Goal: Task Accomplishment & Management: Manage account settings

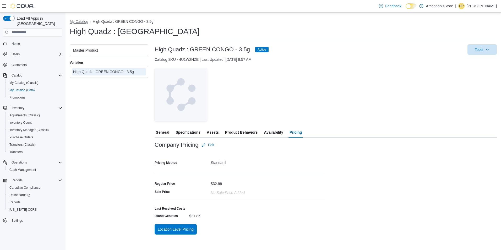
click at [84, 21] on button "My Catalog" at bounding box center [79, 21] width 19 height 4
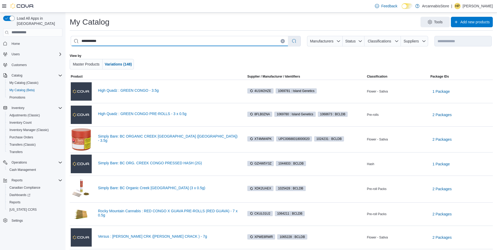
drag, startPoint x: 173, startPoint y: 43, endPoint x: 79, endPoint y: 45, distance: 94.3
click at [79, 45] on input "**********" at bounding box center [179, 41] width 217 height 10
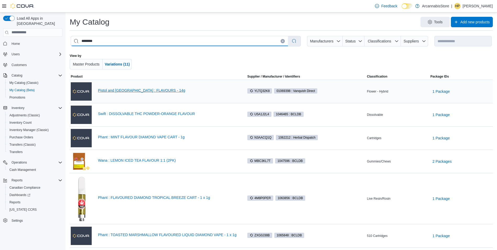
type input "********"
click at [145, 91] on link "Pistol and Paris : FLAVOURS - 14g" at bounding box center [168, 90] width 140 height 4
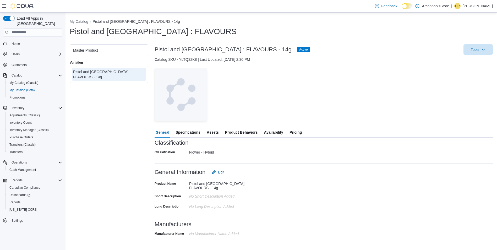
click at [280, 133] on span "Availability" at bounding box center [273, 132] width 19 height 10
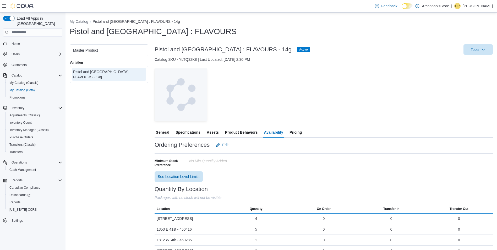
click at [295, 131] on span "Pricing" at bounding box center [295, 132] width 12 height 10
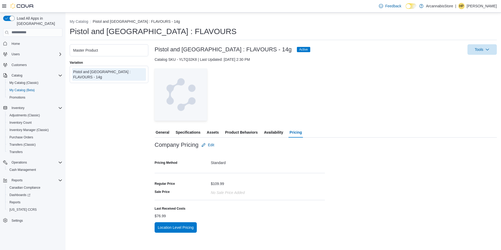
click at [271, 133] on span "Availability" at bounding box center [273, 132] width 19 height 10
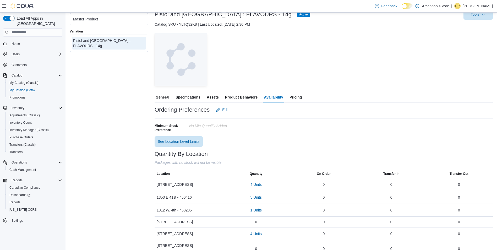
scroll to position [22, 0]
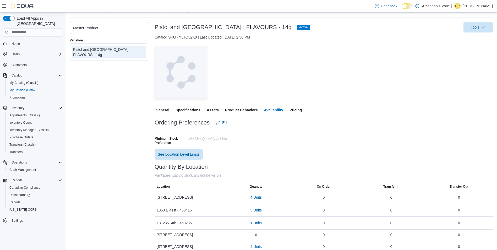
click at [293, 110] on span "Pricing" at bounding box center [295, 110] width 12 height 10
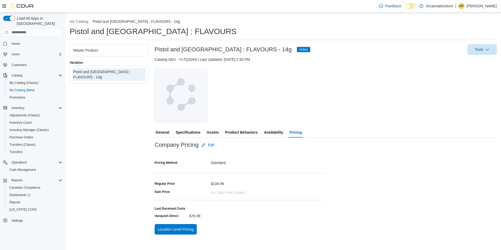
click at [288, 127] on button "Pricing" at bounding box center [295, 132] width 14 height 10
click at [13, 200] on span "Reports" at bounding box center [14, 202] width 11 height 4
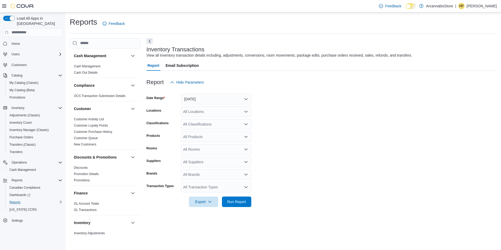
click at [179, 196] on form "Date Range Yesterday Locations All Locations Classifications All Classification…" at bounding box center [321, 146] width 350 height 119
click at [219, 109] on div "All Locations" at bounding box center [216, 111] width 70 height 10
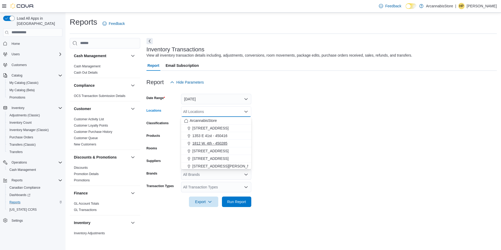
click at [204, 145] on span "1812 W. 4th - 450285" at bounding box center [209, 143] width 35 height 5
click at [283, 134] on form "Date Range Yesterday Locations 1812 W. 4th - 450285 Combo box. Selected. 1812 W…" at bounding box center [321, 146] width 350 height 119
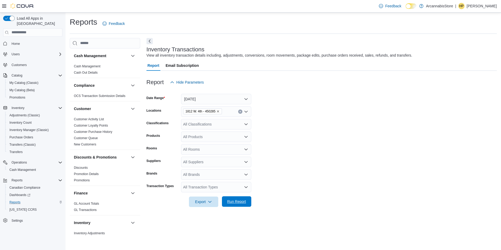
drag, startPoint x: 233, startPoint y: 202, endPoint x: 235, endPoint y: 200, distance: 3.0
click at [233, 202] on span "Run Report" at bounding box center [236, 201] width 19 height 5
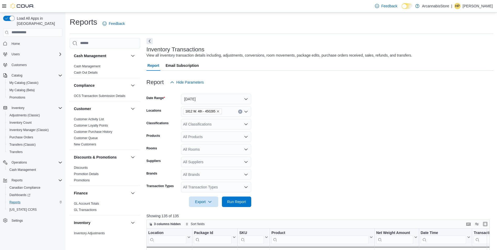
click at [279, 177] on form "Date Range Yesterday Locations 1812 W. 4th - 450285 Classifications All Classif…" at bounding box center [319, 146] width 347 height 119
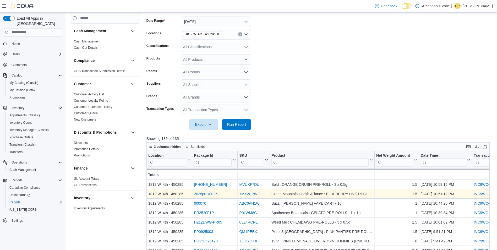
scroll to position [79, 0]
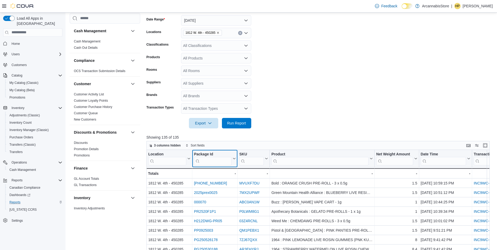
click at [218, 161] on input "search" at bounding box center [213, 161] width 38 height 8
click at [249, 162] on input "search" at bounding box center [251, 161] width 24 height 8
click at [253, 159] on input "search" at bounding box center [251, 161] width 24 height 8
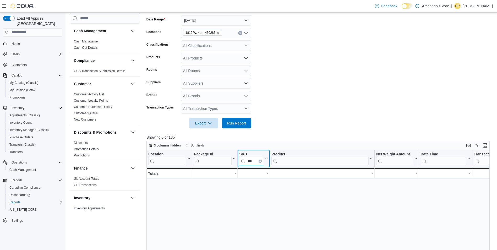
click at [261, 163] on input "***" at bounding box center [251, 161] width 24 height 8
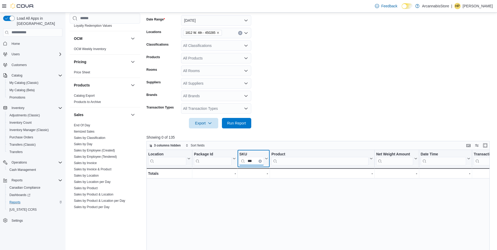
scroll to position [317, 0]
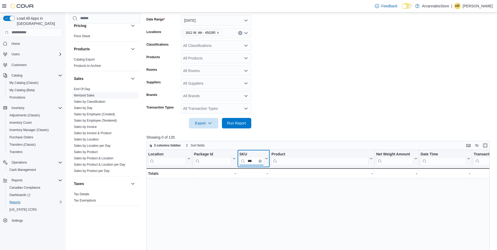
type input "***"
click at [86, 97] on span "Itemized Sales" at bounding box center [105, 95] width 66 height 6
click at [86, 95] on link "Itemized Sales" at bounding box center [84, 96] width 21 height 4
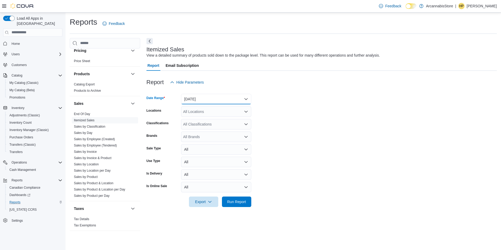
click at [219, 97] on button "Yesterday" at bounding box center [216, 99] width 70 height 10
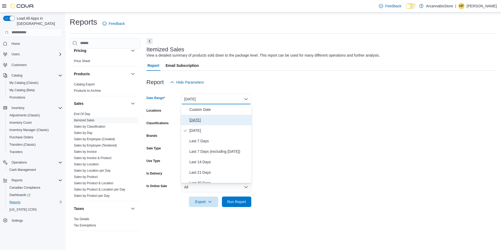
click at [207, 120] on span "Today" at bounding box center [219, 120] width 60 height 6
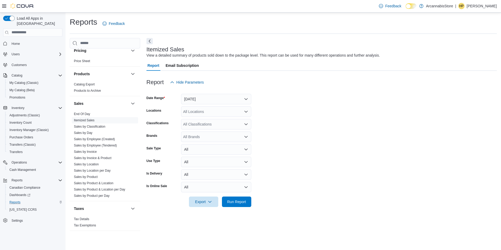
click at [210, 110] on div "All Locations" at bounding box center [216, 111] width 70 height 10
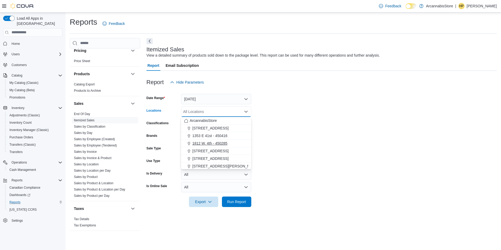
click at [204, 141] on span "1812 W. 4th - 450285" at bounding box center [209, 143] width 35 height 5
click at [319, 113] on form "Date Range Today Locations 1812 W. 4th - 450285 Combo box. Selected. 1812 W. 4t…" at bounding box center [321, 146] width 350 height 119
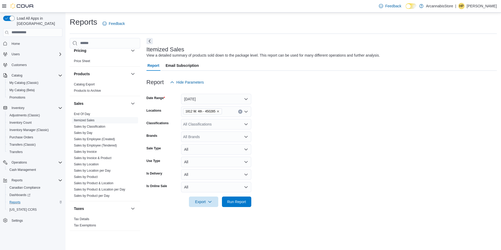
click at [210, 123] on div "All Classifications" at bounding box center [216, 124] width 70 height 10
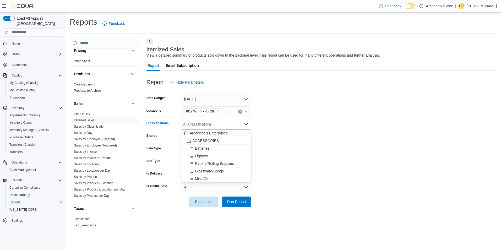
click at [267, 118] on form "Date Range Today Locations 1812 W. 4th - 450285 Classifications All Classificat…" at bounding box center [321, 146] width 350 height 119
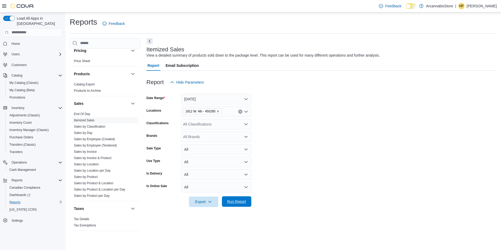
click at [233, 206] on span "Run Report" at bounding box center [236, 201] width 23 height 10
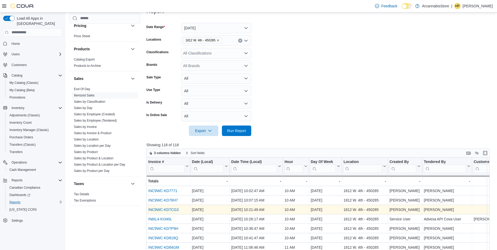
scroll to position [79, 0]
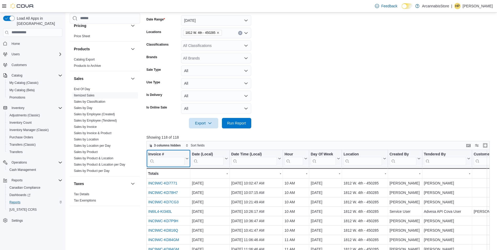
click at [180, 158] on input "search" at bounding box center [166, 161] width 36 height 8
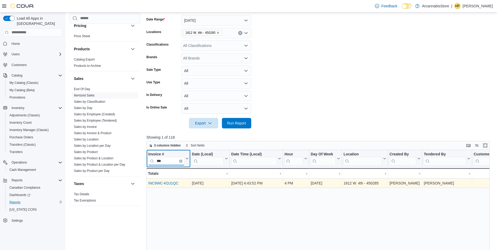
type input "***"
click at [157, 184] on link "INC9WC-KDJ1QC" at bounding box center [163, 183] width 30 height 4
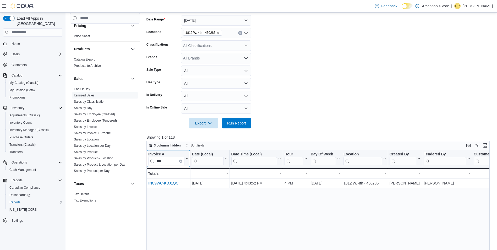
drag, startPoint x: 164, startPoint y: 161, endPoint x: 149, endPoint y: 161, distance: 15.2
click at [149, 161] on input "***" at bounding box center [166, 161] width 36 height 8
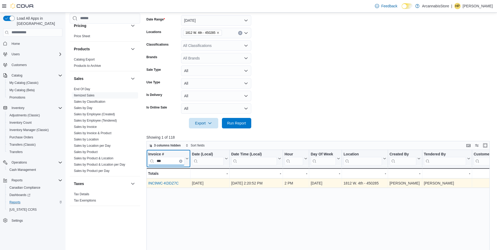
type input "***"
click at [169, 185] on link "INC9WC-KDDZ7C" at bounding box center [163, 183] width 30 height 4
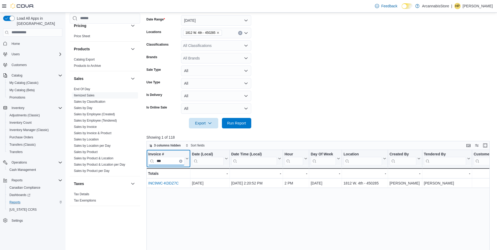
drag, startPoint x: 163, startPoint y: 162, endPoint x: 148, endPoint y: 165, distance: 15.1
click at [148, 165] on input "***" at bounding box center [166, 161] width 36 height 8
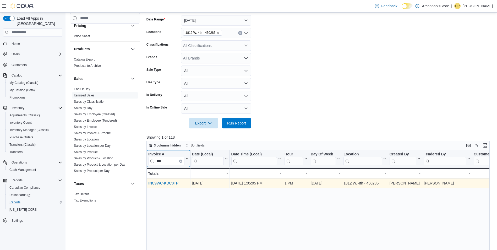
type input "***"
click at [170, 183] on link "INC9WC-KDC0TP" at bounding box center [163, 183] width 30 height 4
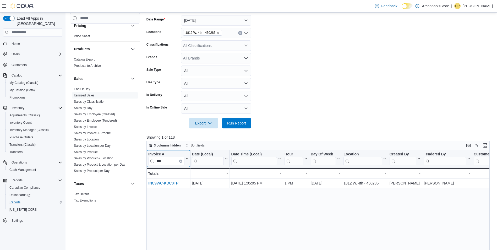
drag, startPoint x: 167, startPoint y: 164, endPoint x: 161, endPoint y: 145, distance: 19.6
click at [151, 163] on input "***" at bounding box center [166, 161] width 36 height 8
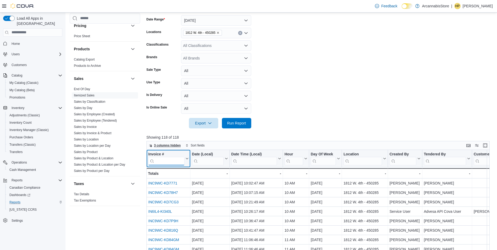
type input "*"
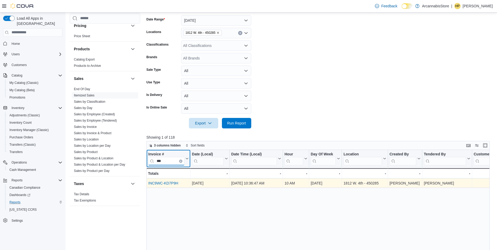
type input "***"
click at [171, 182] on link "INC9WC-KD7P9H" at bounding box center [163, 183] width 30 height 4
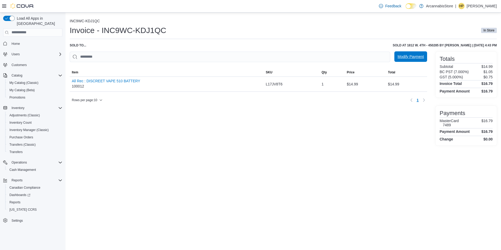
click at [410, 59] on span "Modify Payment" at bounding box center [410, 56] width 26 height 5
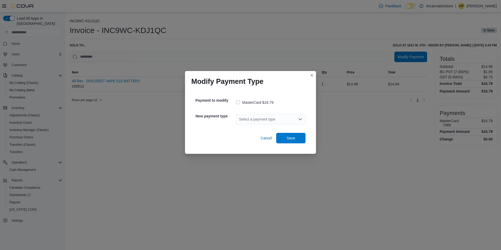
click at [290, 117] on div "Select a payment type" at bounding box center [271, 119] width 70 height 10
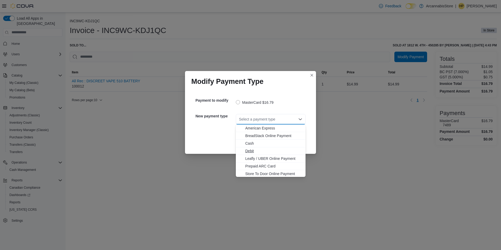
click at [261, 150] on span "Debit" at bounding box center [273, 150] width 57 height 5
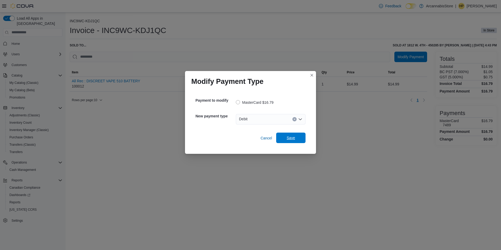
click at [290, 139] on span "Save" at bounding box center [291, 137] width 8 height 5
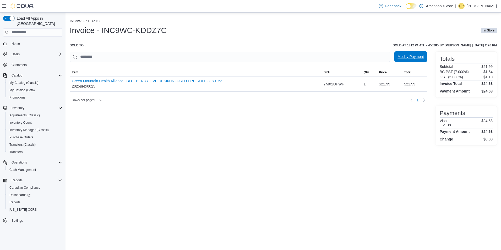
click at [418, 54] on span "Modify Payment" at bounding box center [410, 56] width 26 height 10
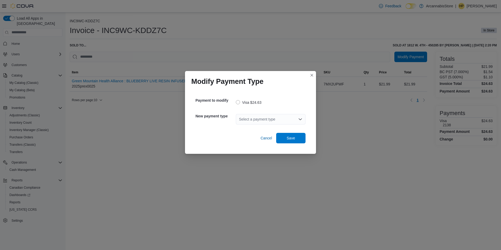
click at [287, 119] on div "Select a payment type" at bounding box center [271, 119] width 70 height 10
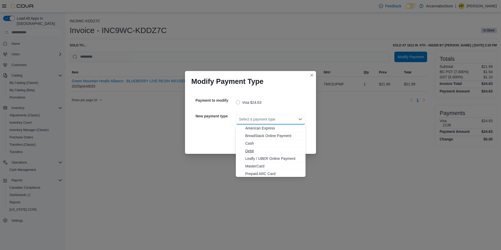
click at [250, 152] on span "Debit" at bounding box center [273, 150] width 57 height 5
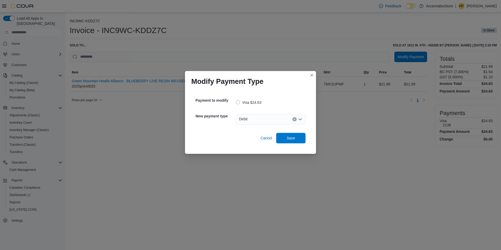
click at [274, 145] on div "Payment to modify Visa $24.63 New payment type Debit Combo box. Selected. Debit…" at bounding box center [250, 119] width 118 height 58
click at [281, 142] on span "Save" at bounding box center [290, 138] width 23 height 10
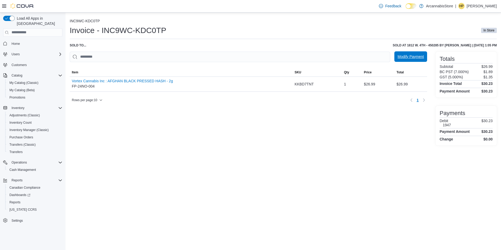
click at [418, 61] on span "Modify Payment" at bounding box center [410, 56] width 26 height 10
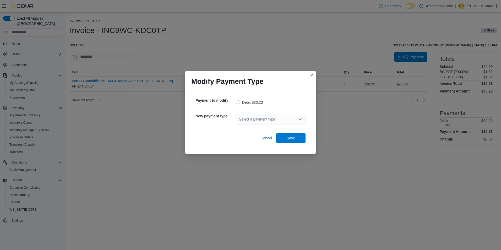
click at [290, 119] on div "Select a payment type" at bounding box center [271, 119] width 70 height 10
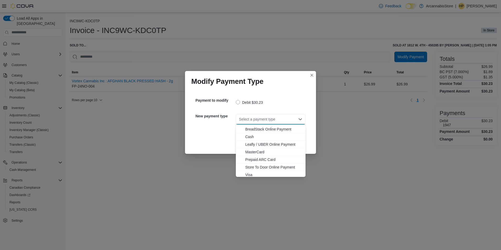
scroll to position [8, 0]
click at [249, 174] on span "Visa" at bounding box center [273, 172] width 57 height 5
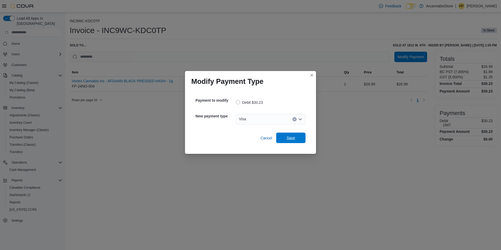
click at [291, 141] on span "Save" at bounding box center [290, 138] width 23 height 10
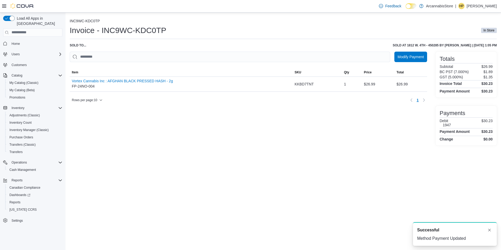
scroll to position [0, 0]
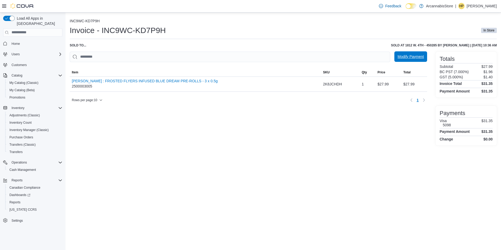
click at [404, 59] on span "Modify Payment" at bounding box center [410, 56] width 26 height 5
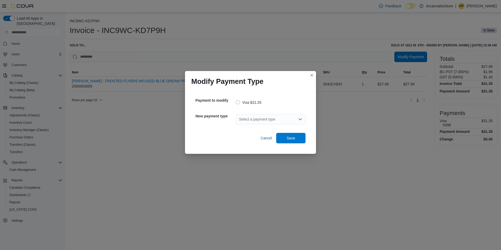
click at [275, 117] on div "Select a payment type" at bounding box center [271, 119] width 70 height 10
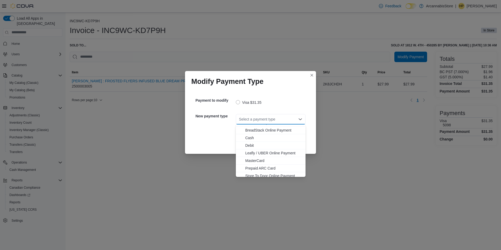
scroll to position [8, 0]
click at [250, 145] on span "Debit" at bounding box center [273, 142] width 57 height 5
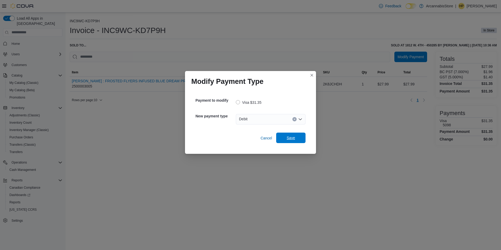
click at [301, 141] on span "Save" at bounding box center [290, 138] width 23 height 10
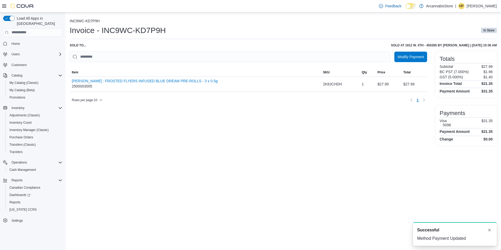
scroll to position [0, 0]
